Goal: Information Seeking & Learning: Learn about a topic

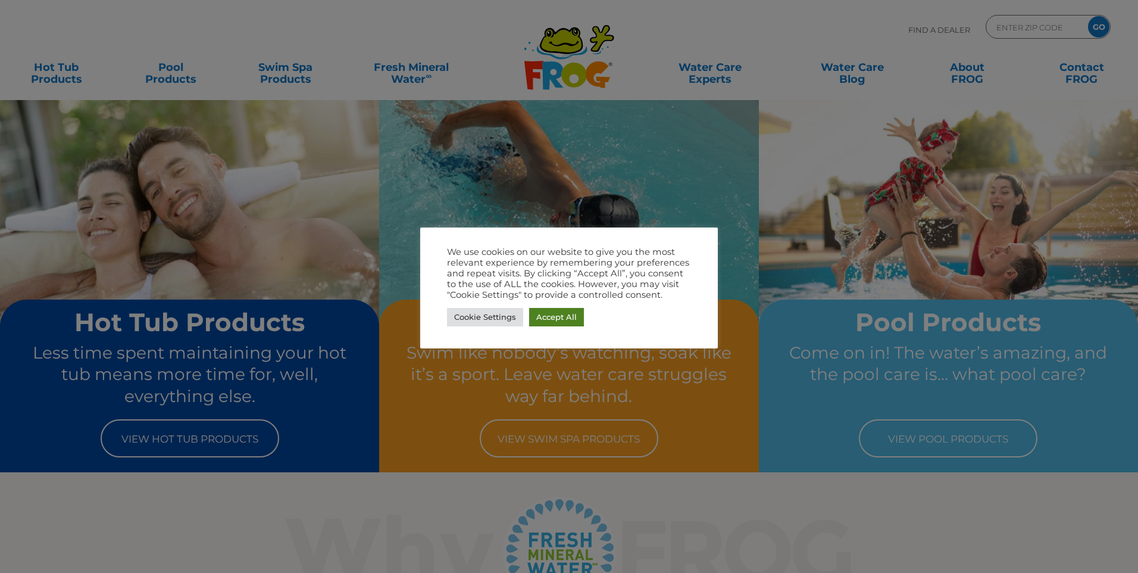
click at [557, 322] on link "Accept All" at bounding box center [556, 317] width 55 height 18
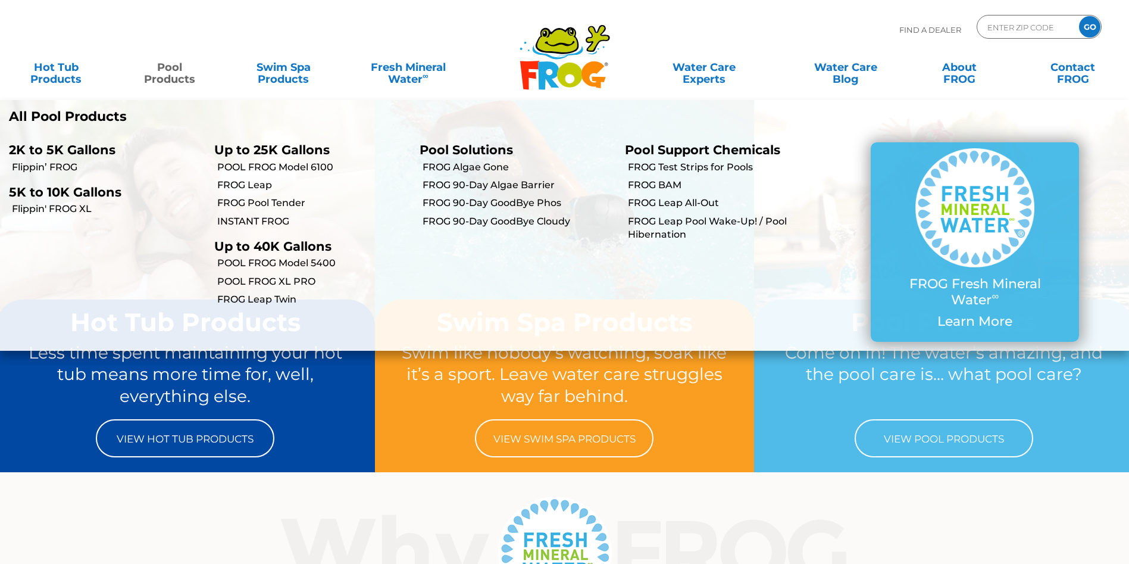
click at [175, 79] on link "Pool Products" at bounding box center [170, 67] width 89 height 24
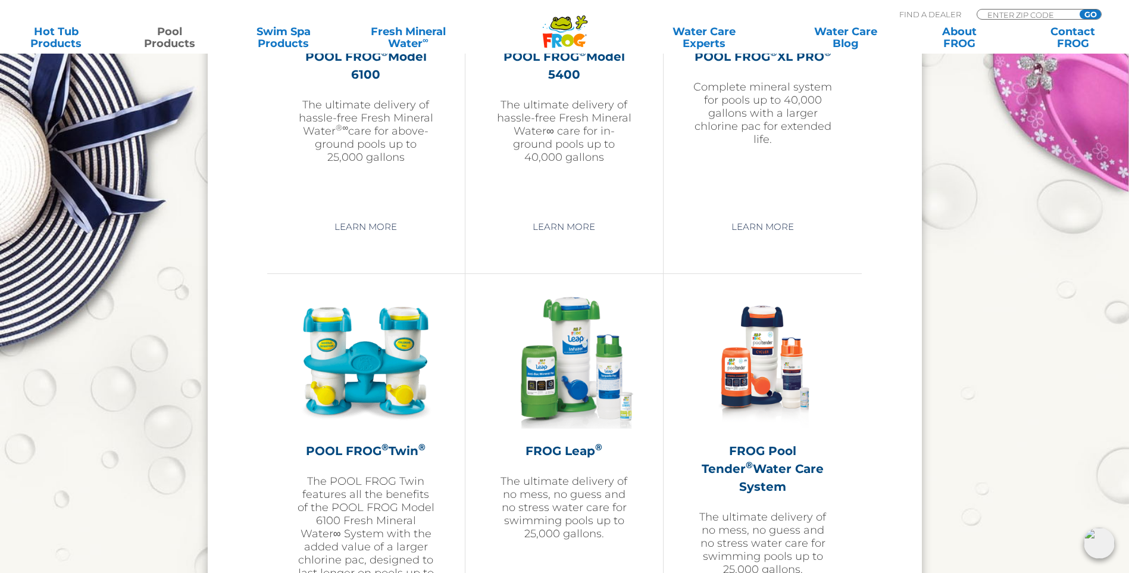
scroll to position [1974, 0]
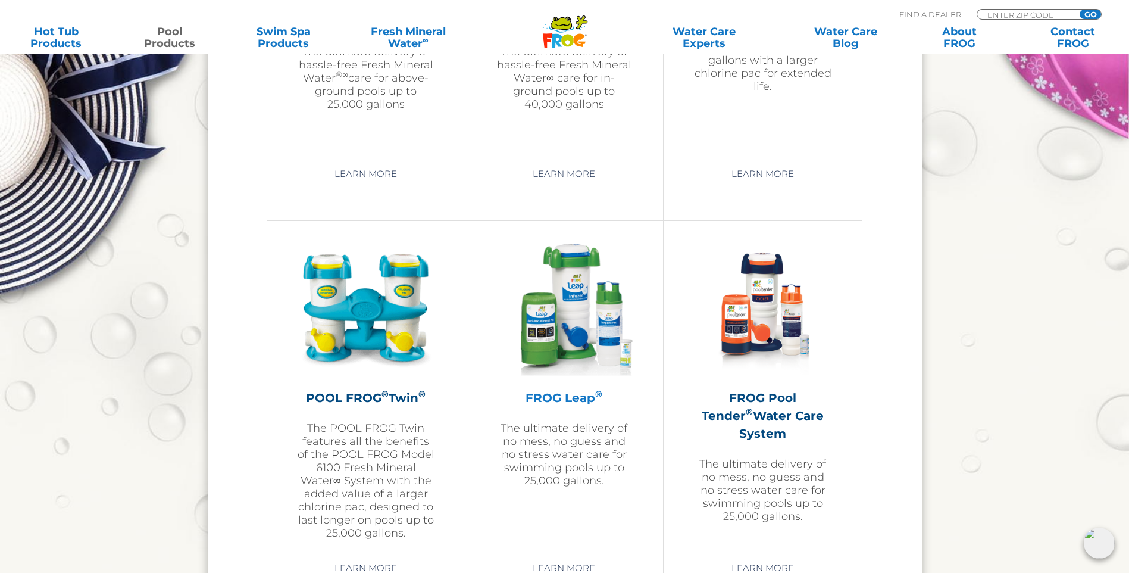
click at [580, 349] on img at bounding box center [564, 308] width 138 height 138
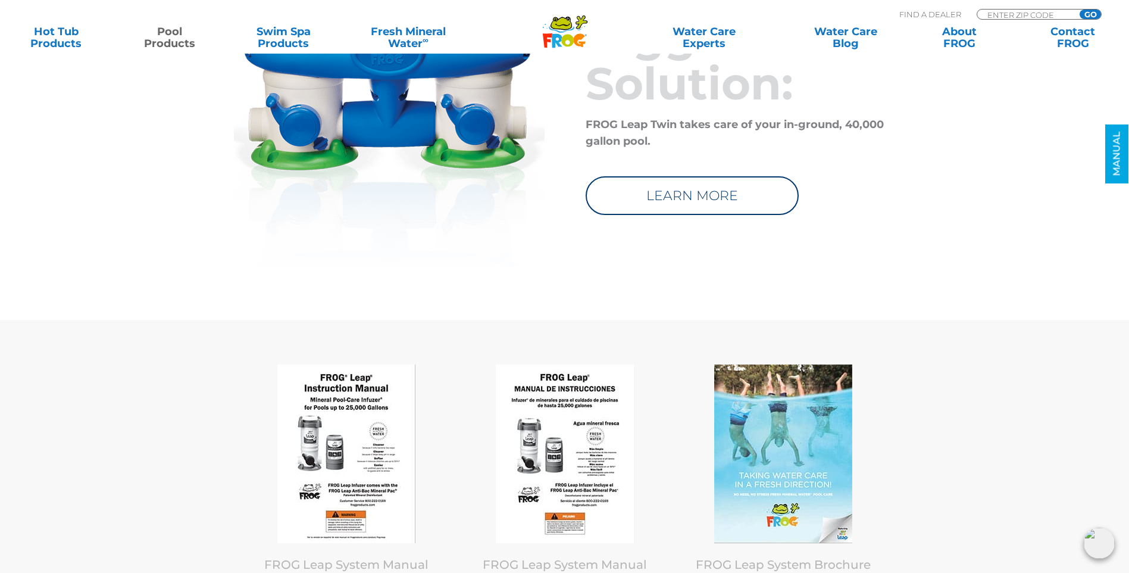
scroll to position [5716, 0]
